Goal: Learn about a topic

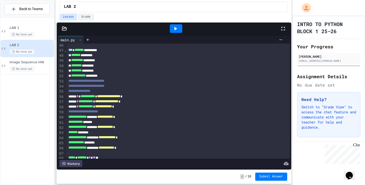
scroll to position [227, 0]
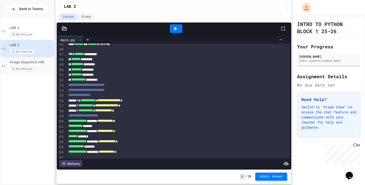
click at [37, 63] on span "Image Sequence HW" at bounding box center [31, 62] width 43 height 4
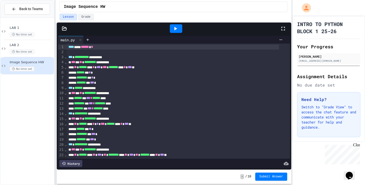
click at [173, 29] on icon at bounding box center [175, 29] width 6 height 6
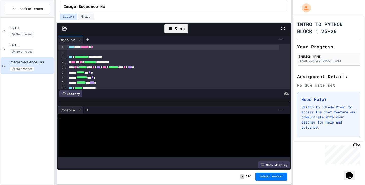
click at [63, 27] on icon at bounding box center [64, 28] width 5 height 5
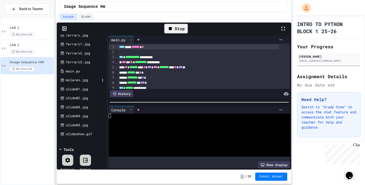
scroll to position [66, 0]
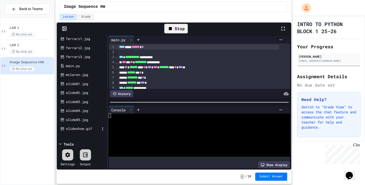
click at [72, 128] on div "slideshow.gif" at bounding box center [83, 128] width 34 height 5
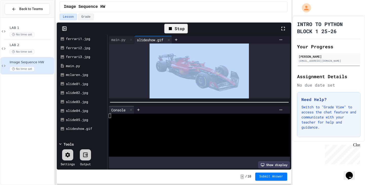
drag, startPoint x: 116, startPoint y: 94, endPoint x: 175, endPoint y: 59, distance: 68.5
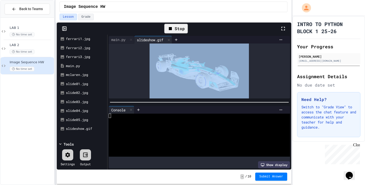
click at [175, 59] on div at bounding box center [199, 71] width 181 height 55
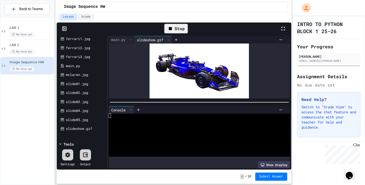
click at [177, 27] on div "Stop" at bounding box center [176, 29] width 24 height 10
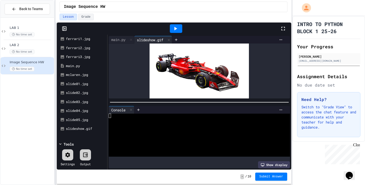
click at [177, 27] on icon at bounding box center [175, 29] width 6 height 6
